Goal: Check status: Check status

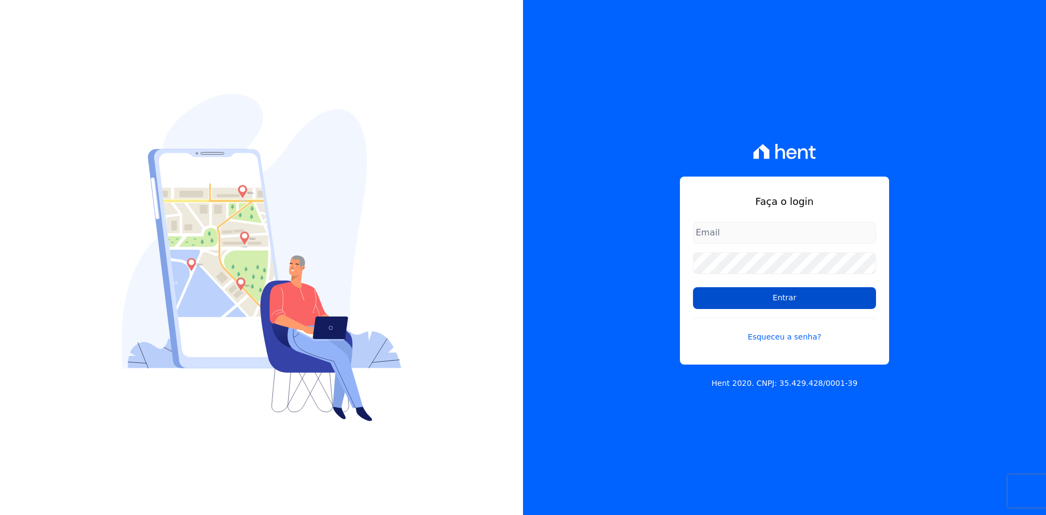
type input "[EMAIL_ADDRESS][DOMAIN_NAME]"
click at [776, 300] on input "Entrar" at bounding box center [784, 298] width 183 height 22
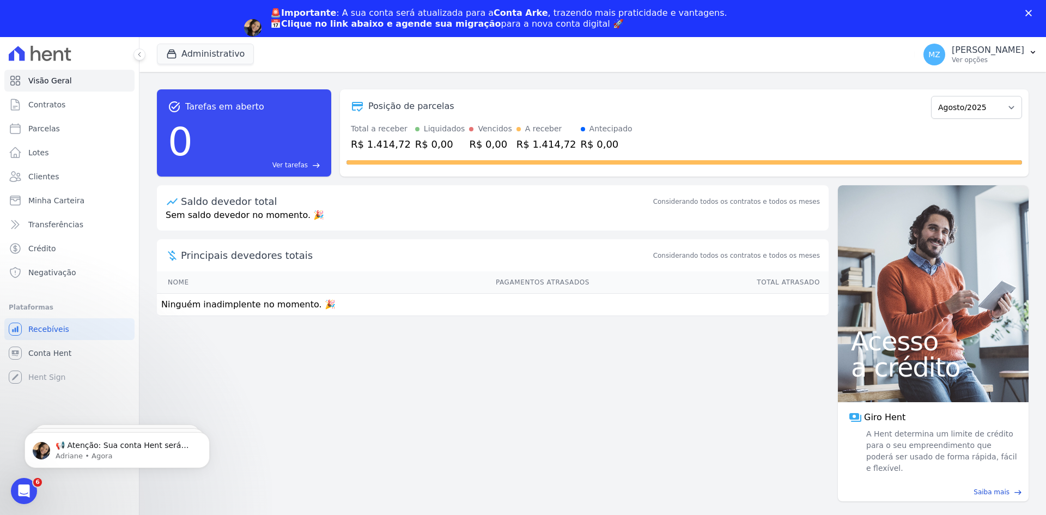
click at [1029, 13] on polygon "Fechar" at bounding box center [1028, 13] width 7 height 7
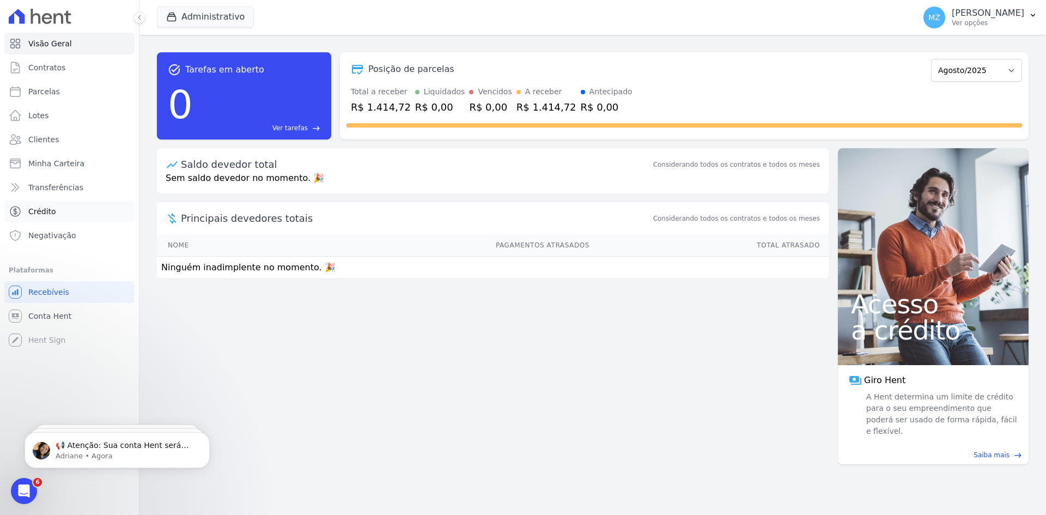
click at [42, 212] on span "Crédito" at bounding box center [42, 211] width 28 height 11
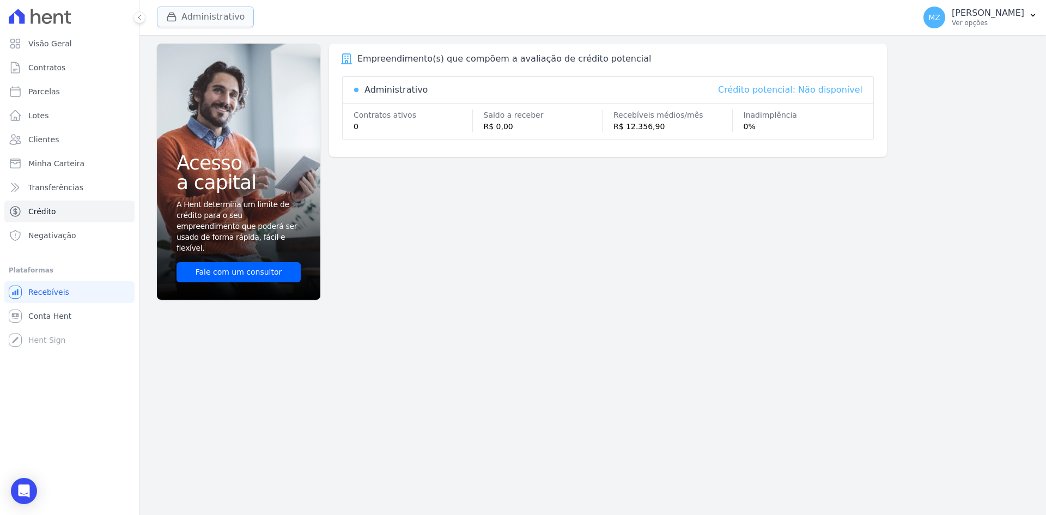
click at [180, 18] on div "button" at bounding box center [173, 16] width 15 height 11
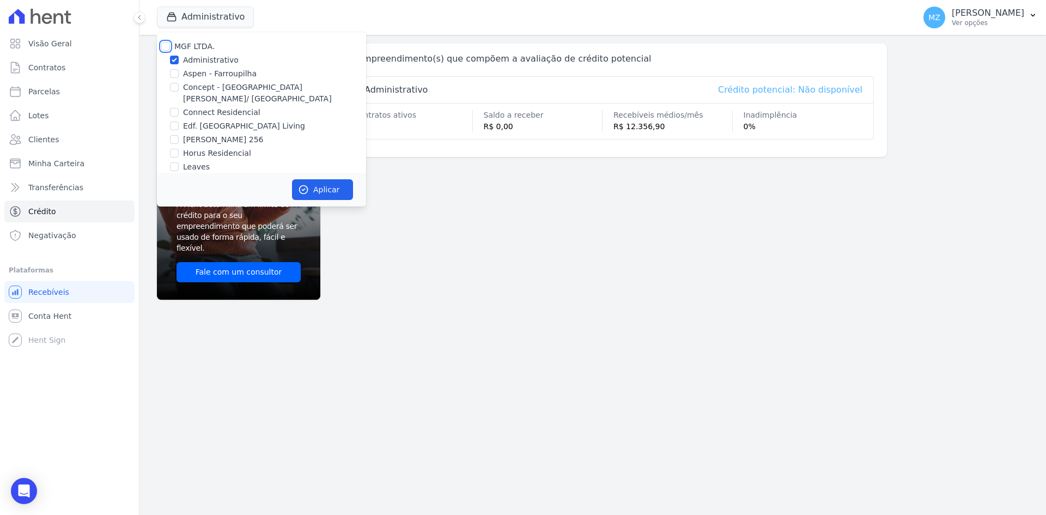
click at [167, 46] on input "MGF LTDA." at bounding box center [165, 46] width 9 height 9
checkbox input "true"
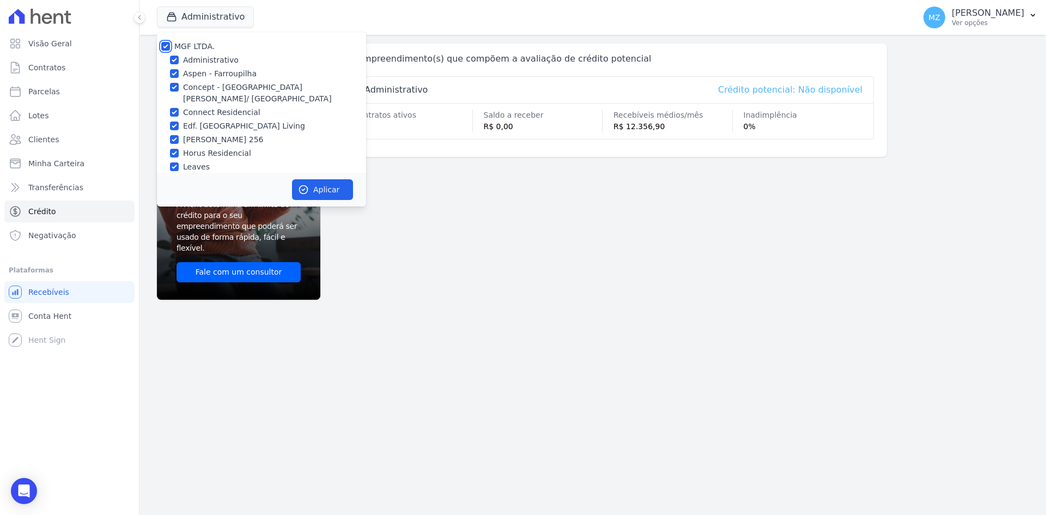
checkbox input "true"
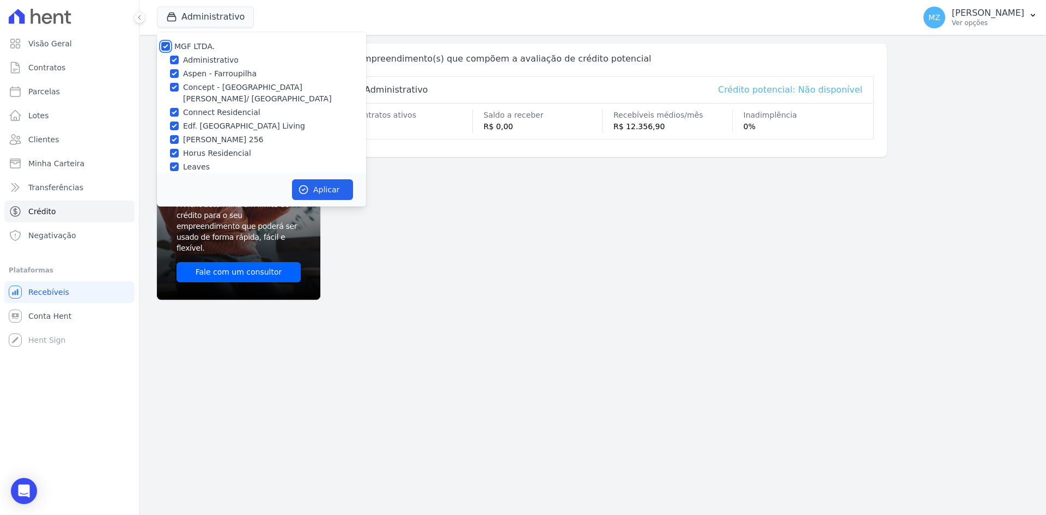
checkbox input "true"
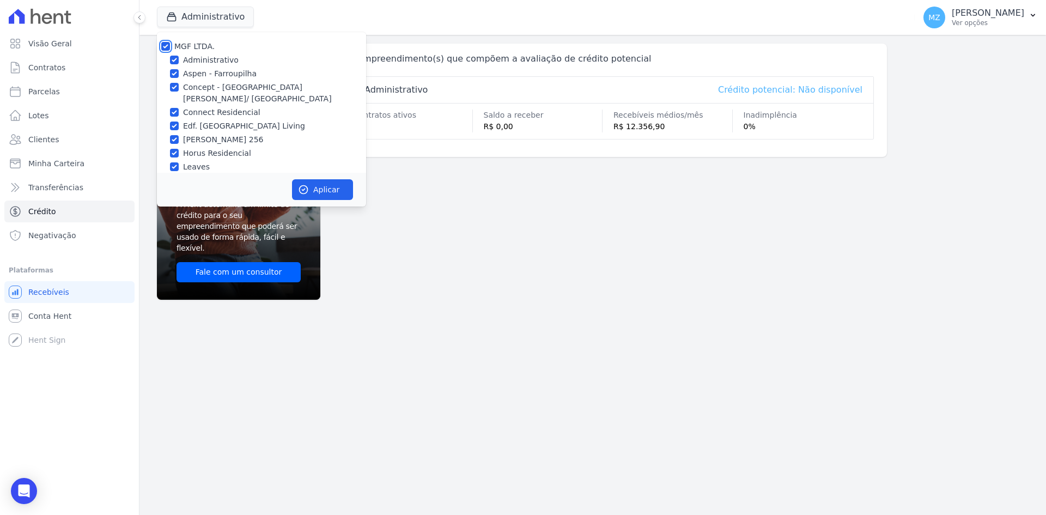
checkbox input "true"
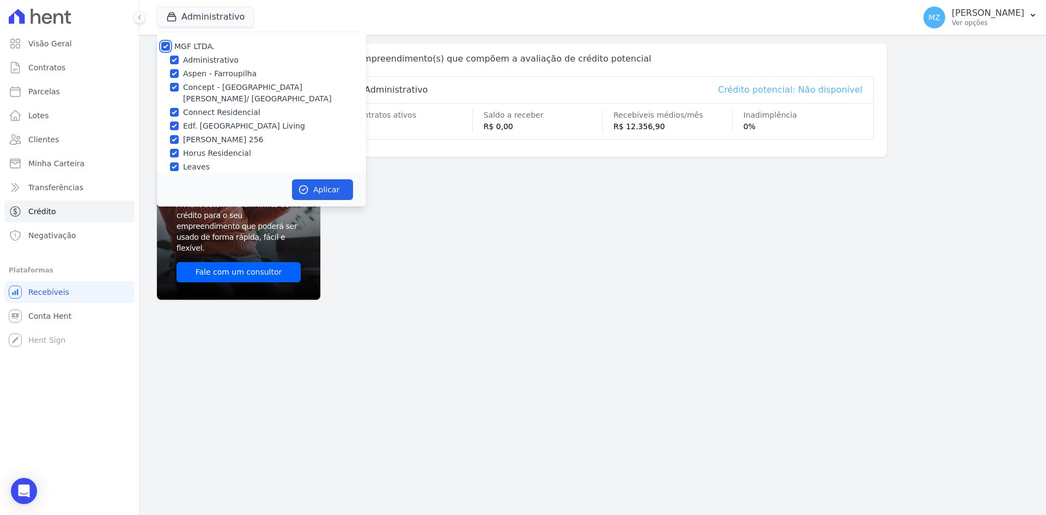
checkbox input "true"
click at [323, 194] on button "Aplicar" at bounding box center [322, 189] width 61 height 21
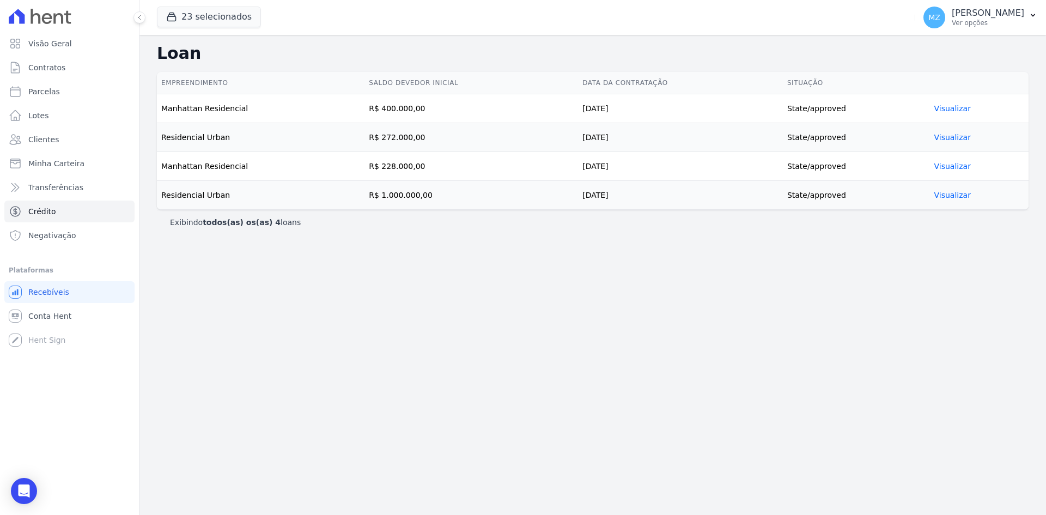
click at [950, 106] on link "Visualizar" at bounding box center [952, 108] width 37 height 9
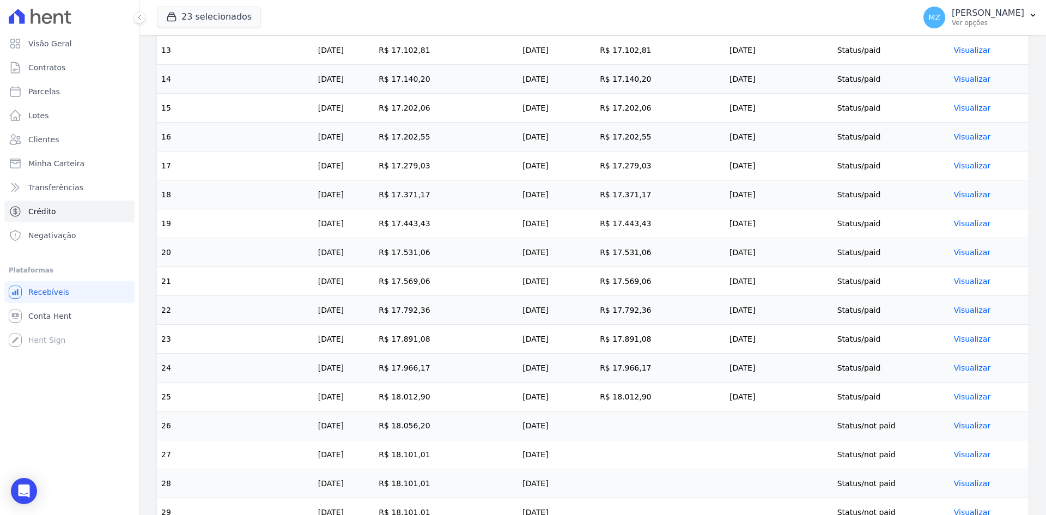
scroll to position [773, 0]
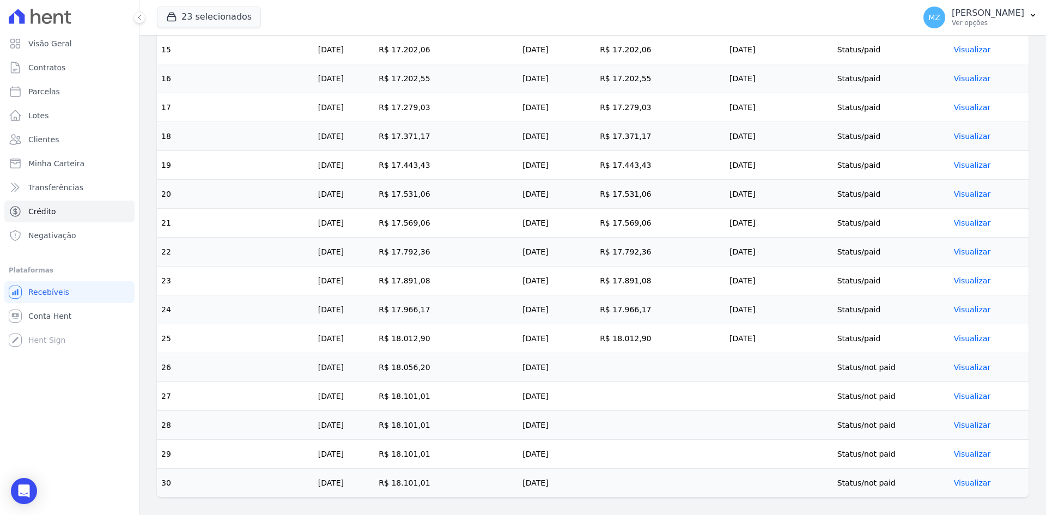
click at [976, 365] on link "Visualizar" at bounding box center [972, 367] width 37 height 9
